Goal: Transaction & Acquisition: Purchase product/service

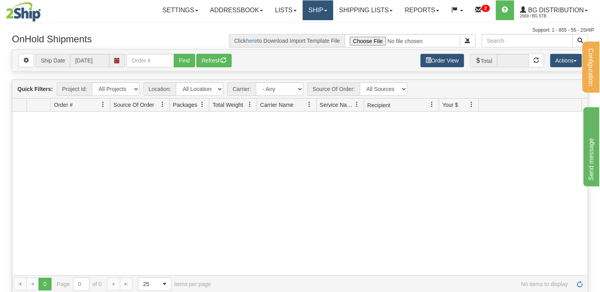
click at [323, 9] on link "Ship" at bounding box center [317, 10] width 31 height 20
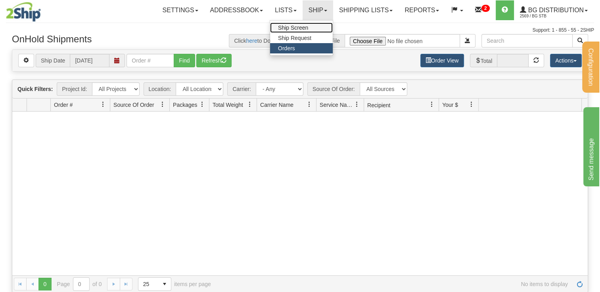
click at [292, 28] on span "Ship Screen" at bounding box center [293, 28] width 30 height 6
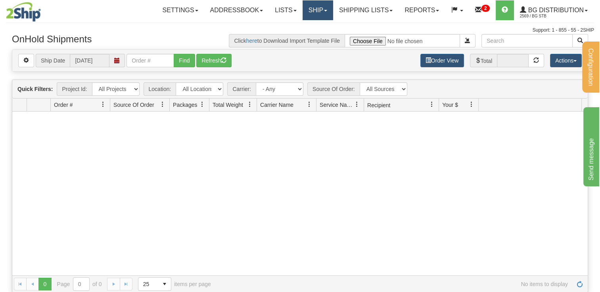
click at [317, 14] on link "Ship" at bounding box center [317, 10] width 31 height 20
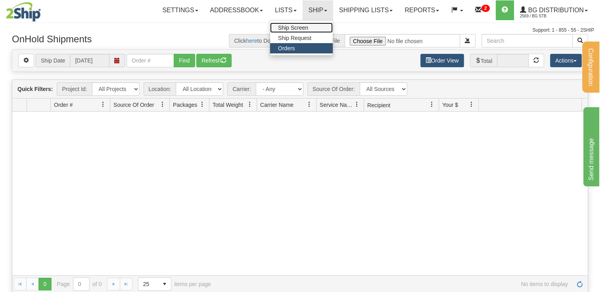
click at [288, 26] on span "Ship Screen" at bounding box center [293, 28] width 30 height 6
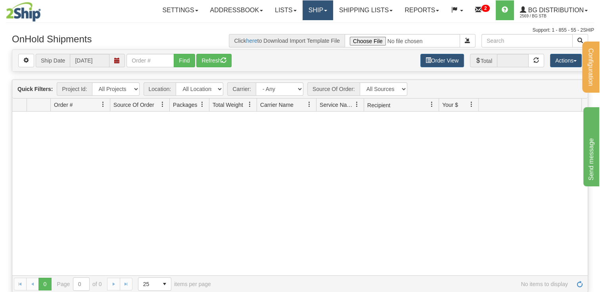
click at [314, 12] on link "Ship" at bounding box center [317, 10] width 31 height 20
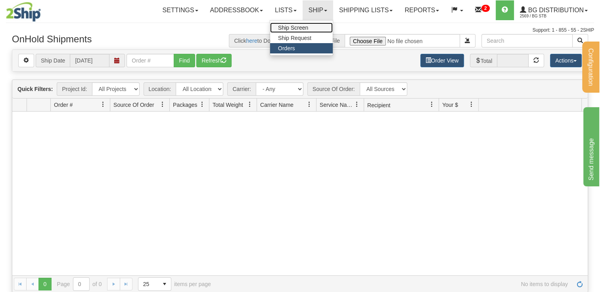
click at [288, 25] on span "Ship Screen" at bounding box center [293, 28] width 30 height 6
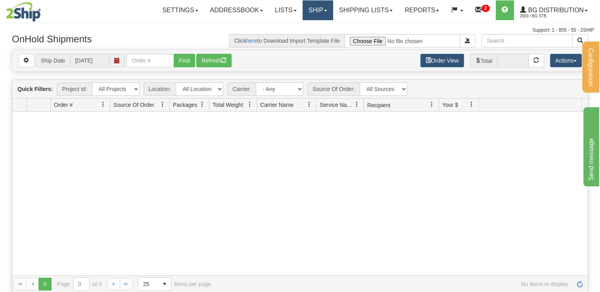
click at [304, 13] on link "Ship" at bounding box center [317, 10] width 31 height 20
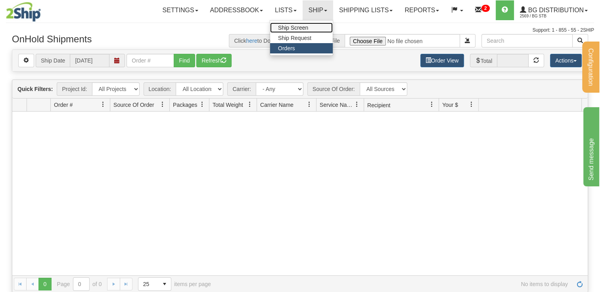
click at [284, 25] on span "Ship Screen" at bounding box center [293, 28] width 30 height 6
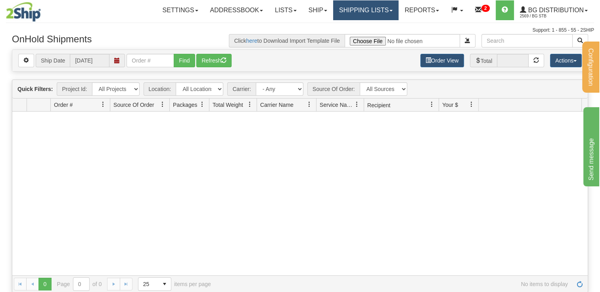
click at [360, 11] on link "Shipping lists" at bounding box center [365, 10] width 65 height 20
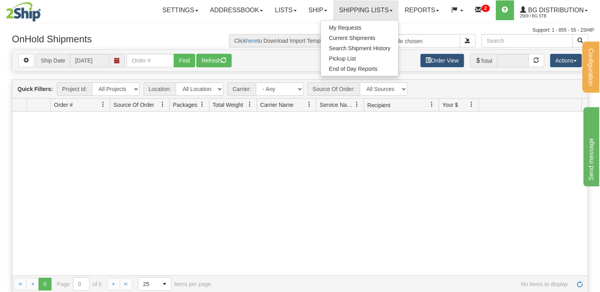
click at [298, 23] on hr at bounding box center [300, 23] width 588 height 0
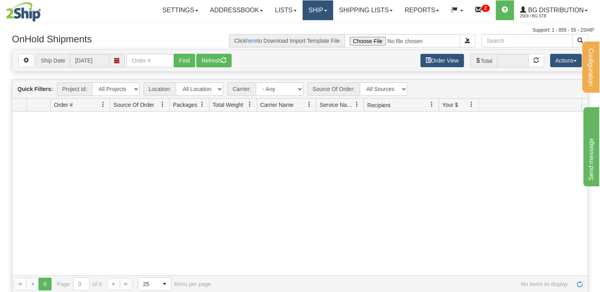
click at [312, 10] on link "Ship" at bounding box center [317, 10] width 31 height 20
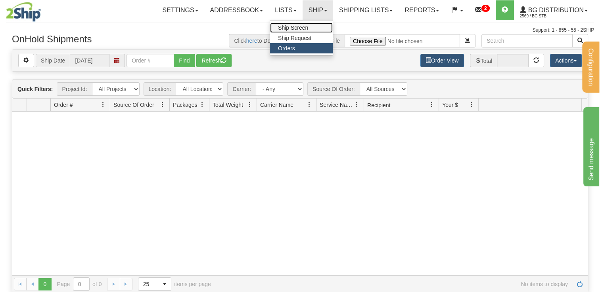
click at [286, 27] on span "Ship Screen" at bounding box center [293, 28] width 30 height 6
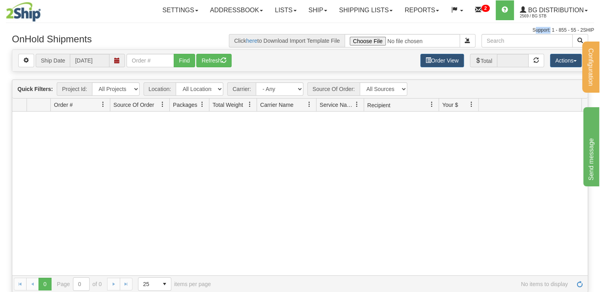
click at [286, 27] on div "Support: 1 - 855 - 55 - 2SHIP" at bounding box center [300, 30] width 588 height 7
click at [314, 9] on link "Ship" at bounding box center [317, 10] width 31 height 20
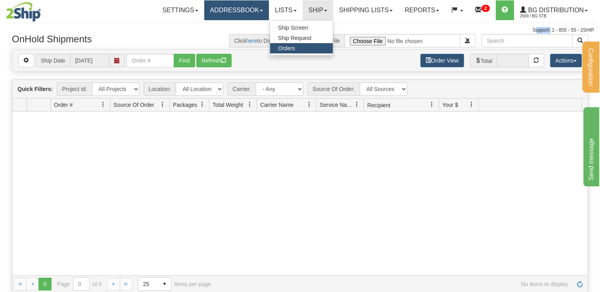
click at [240, 10] on link "Addressbook" at bounding box center [236, 10] width 65 height 20
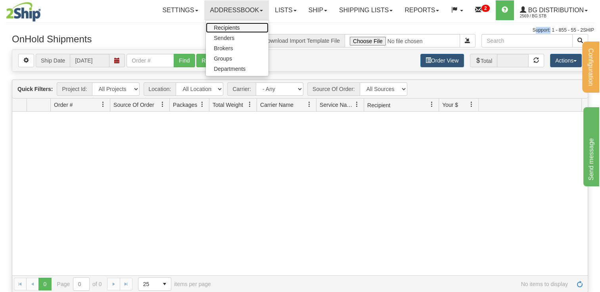
click at [221, 27] on span "Recipients" at bounding box center [227, 28] width 26 height 6
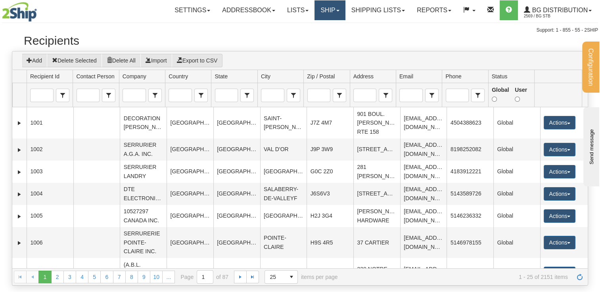
click at [323, 11] on link "Ship" at bounding box center [329, 10] width 31 height 20
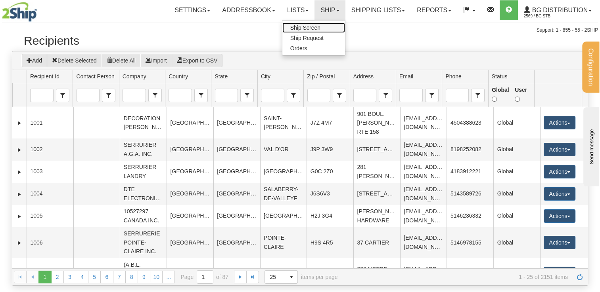
click at [313, 27] on span "Ship Screen" at bounding box center [305, 28] width 30 height 6
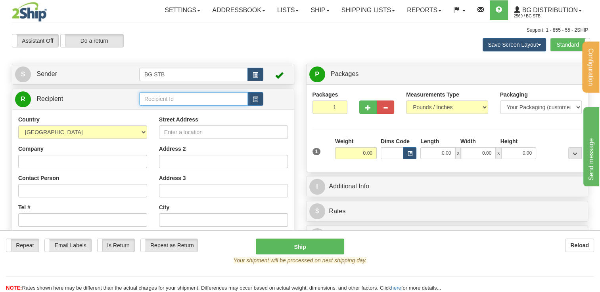
click at [164, 94] on input "text" at bounding box center [193, 98] width 109 height 13
click at [162, 105] on input "va" at bounding box center [193, 98] width 109 height 13
click at [162, 110] on div "BG VAN" at bounding box center [191, 111] width 101 height 9
type input "BG VAN"
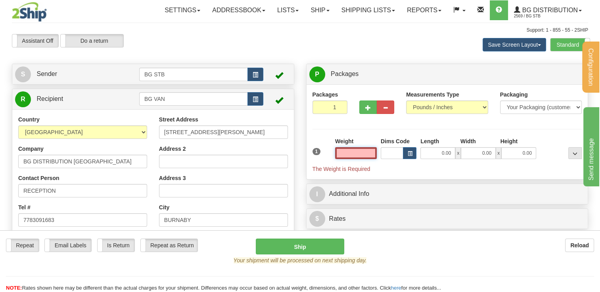
click at [351, 149] on input "text" at bounding box center [356, 153] width 42 height 12
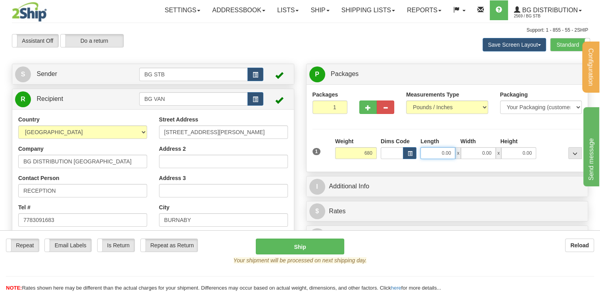
type input "680.00"
click at [442, 156] on input "0.00" at bounding box center [437, 153] width 35 height 12
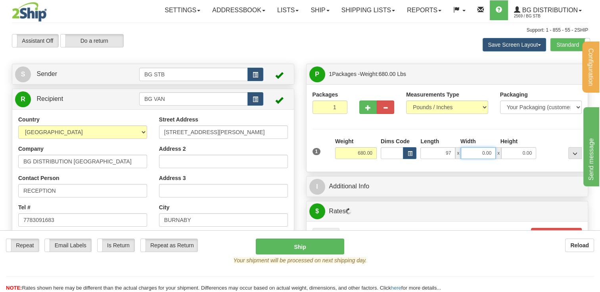
type input "97.00"
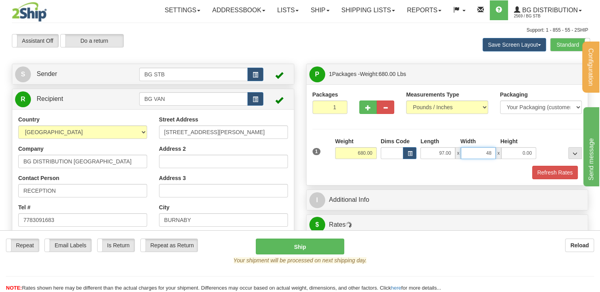
type input "48.00"
drag, startPoint x: 439, startPoint y: 141, endPoint x: 422, endPoint y: 140, distance: 17.1
click at [422, 139] on div "Length" at bounding box center [438, 142] width 40 height 10
click at [448, 130] on div "Packages 1 1 Measurements Type" at bounding box center [446, 135] width 269 height 89
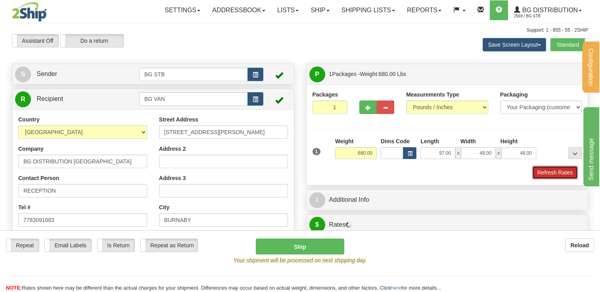
click at [561, 173] on button "Refresh Rates" at bounding box center [555, 172] width 46 height 13
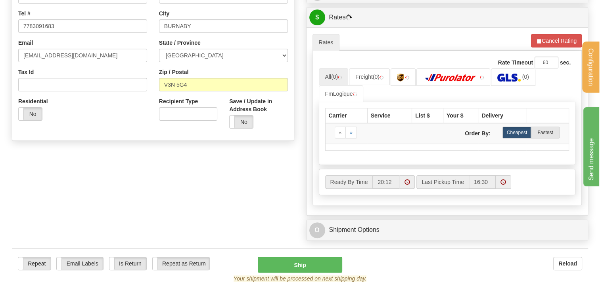
scroll to position [198, 0]
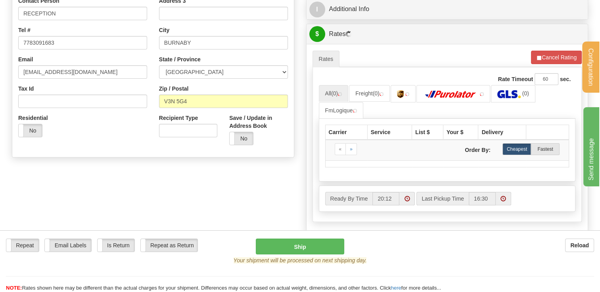
click at [365, 80] on div "A change has been made which could impact your rate estimate. To ensure the est…" at bounding box center [446, 136] width 269 height 172
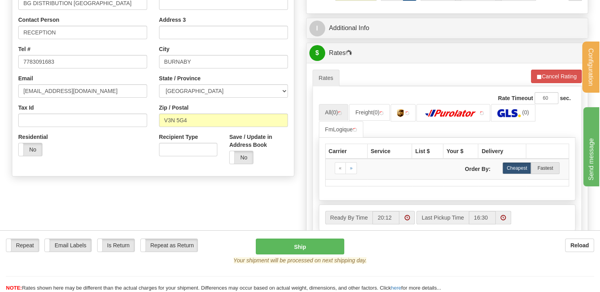
scroll to position [158, 0]
click at [371, 107] on link "Freight (0)" at bounding box center [369, 112] width 41 height 17
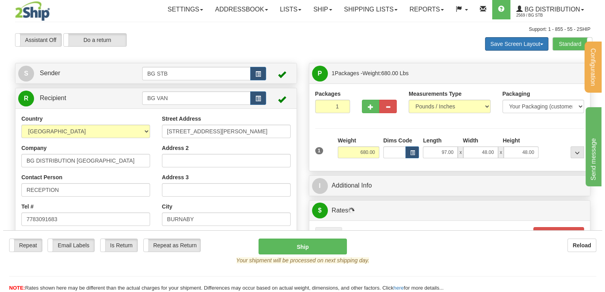
scroll to position [0, 0]
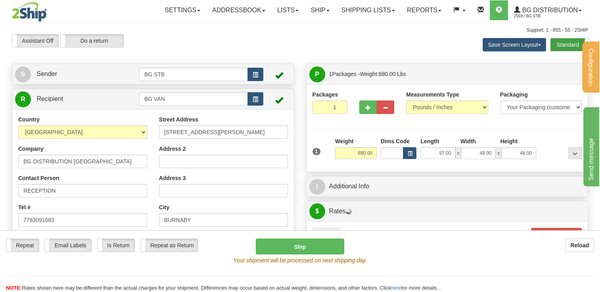
click at [574, 42] on label "Standard" at bounding box center [569, 44] width 39 height 13
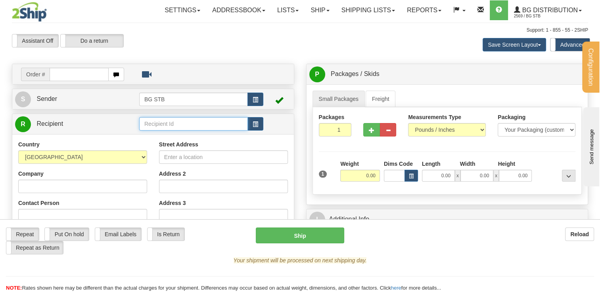
click at [188, 119] on input "text" at bounding box center [193, 123] width 109 height 13
click at [164, 133] on div "BG VAN" at bounding box center [191, 136] width 101 height 9
type input "BG VAN"
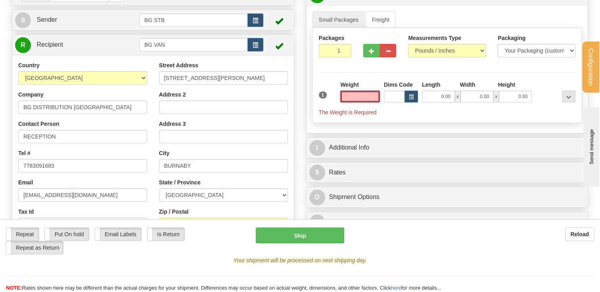
scroll to position [40, 0]
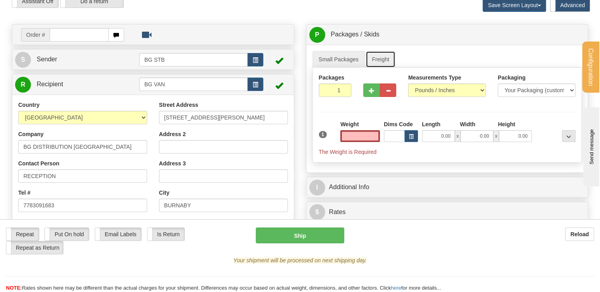
type input "0.00"
click at [375, 57] on link "Freight" at bounding box center [380, 59] width 30 height 17
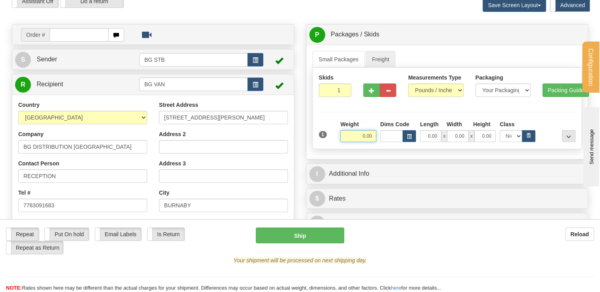
click at [365, 136] on input "0.00" at bounding box center [358, 136] width 36 height 12
type input "680.00"
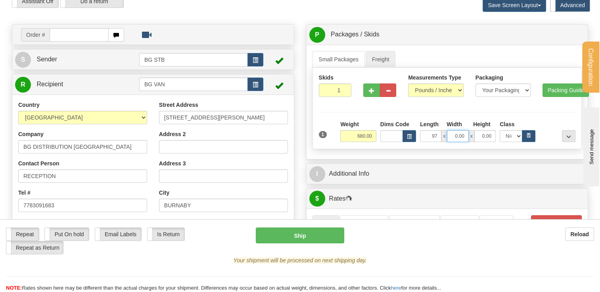
type input "97.00"
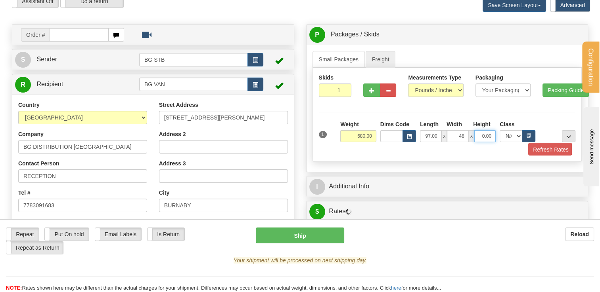
type input "48.00"
click at [525, 143] on button "Refresh Rates" at bounding box center [548, 149] width 46 height 13
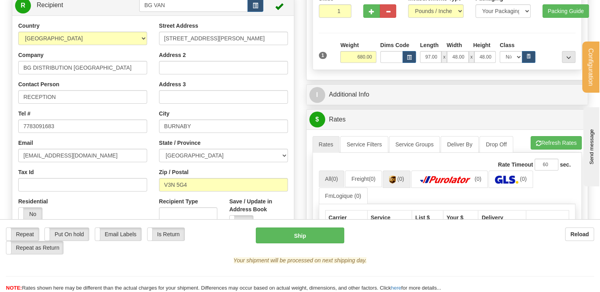
scroll to position [119, 0]
click at [369, 175] on link "Freight (0)" at bounding box center [363, 179] width 37 height 17
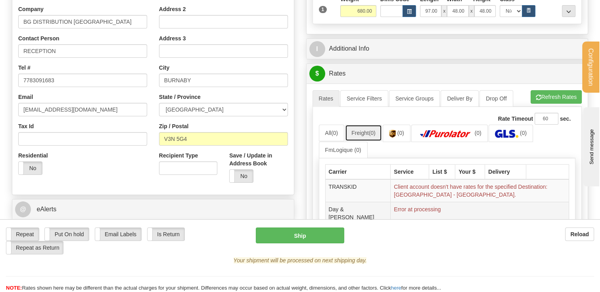
scroll to position [198, 0]
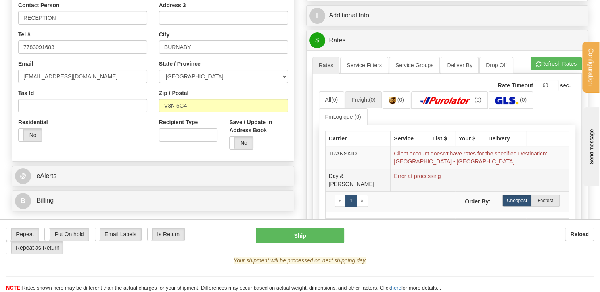
drag, startPoint x: 365, startPoint y: 173, endPoint x: 369, endPoint y: 173, distance: 4.8
click at [365, 173] on td "Day & [PERSON_NAME]" at bounding box center [357, 180] width 65 height 23
click at [371, 173] on td "Day & [PERSON_NAME]" at bounding box center [357, 180] width 65 height 23
drag, startPoint x: 430, startPoint y: 174, endPoint x: 371, endPoint y: 176, distance: 59.1
click at [371, 176] on tr "Day & [PERSON_NAME] Error at processing" at bounding box center [447, 180] width 244 height 23
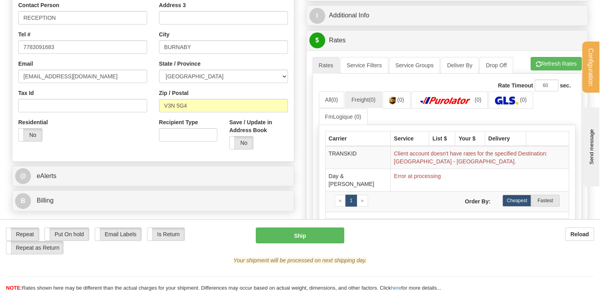
click at [436, 227] on div "Repeat Repeat Put On hold Put On hold Print Order Slip Print Order Slip Email L…" at bounding box center [300, 256] width 600 height 73
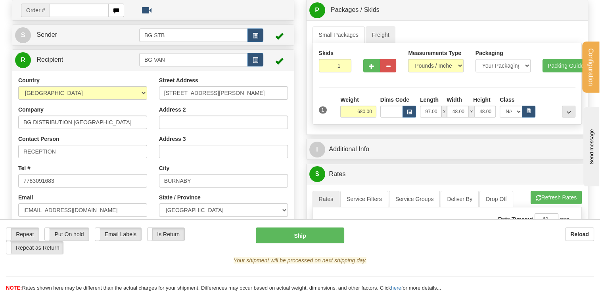
scroll to position [0, 0]
